Goal: Task Accomplishment & Management: Use online tool/utility

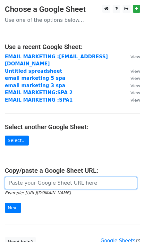
click at [27, 177] on input "url" at bounding box center [71, 183] width 132 height 12
paste input "https://docs.google.com/spreadsheets/d/12fnKwMo5Y0AMDLm4cQuCnBxAJNyv--SQDJM36al…"
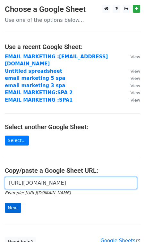
type input "https://docs.google.com/spreadsheets/d/12fnKwMo5Y0AMDLm4cQuCnBxAJNyv--SQDJM36al…"
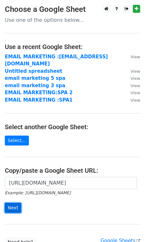
click at [11, 203] on input "Next" at bounding box center [13, 208] width 16 height 10
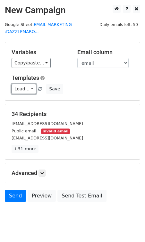
click at [21, 87] on link "Load..." at bounding box center [24, 89] width 25 height 10
click at [34, 102] on link "dm 1" at bounding box center [37, 103] width 51 height 10
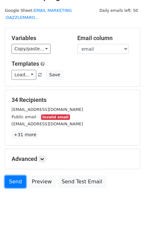
click at [15, 182] on link "Send" at bounding box center [15, 182] width 21 height 12
